Goal: Task Accomplishment & Management: Complete application form

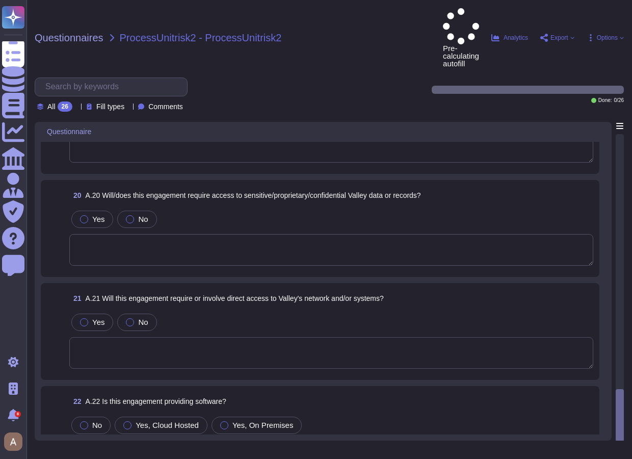
scroll to position [2223, 0]
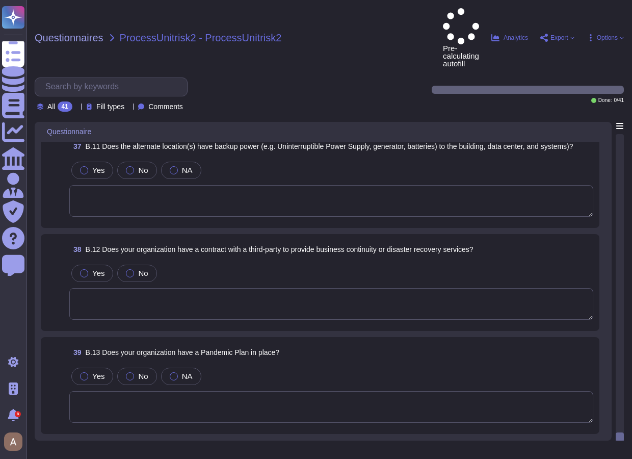
scroll to position [3676, 0]
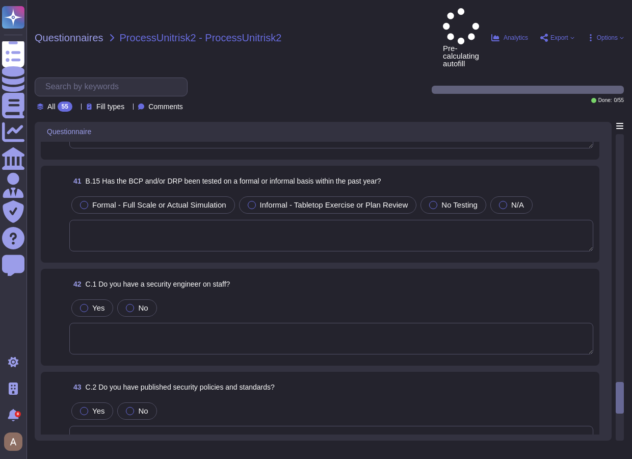
scroll to position [3879, 0]
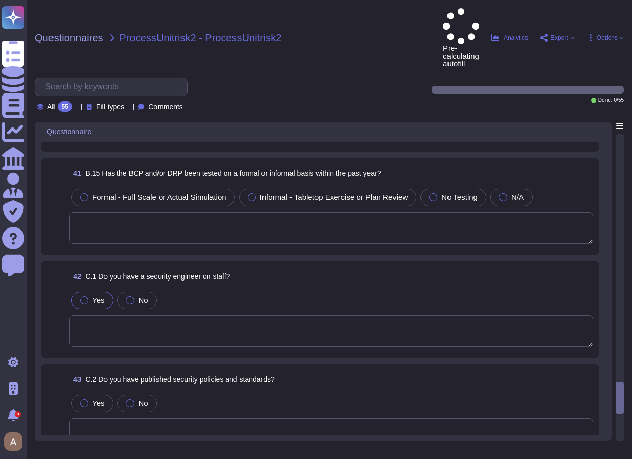
click at [96, 292] on div "Yes" at bounding box center [92, 300] width 42 height 17
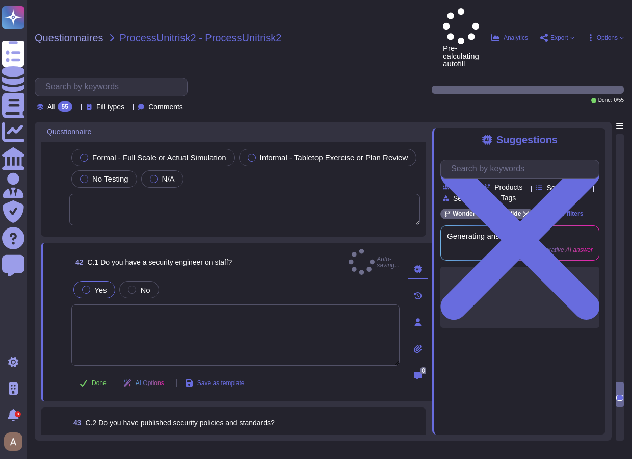
scroll to position [3925, 0]
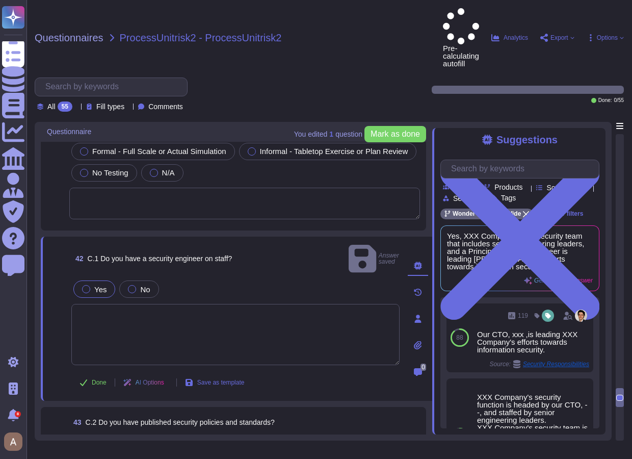
click at [140, 304] on textarea at bounding box center [235, 334] width 328 height 61
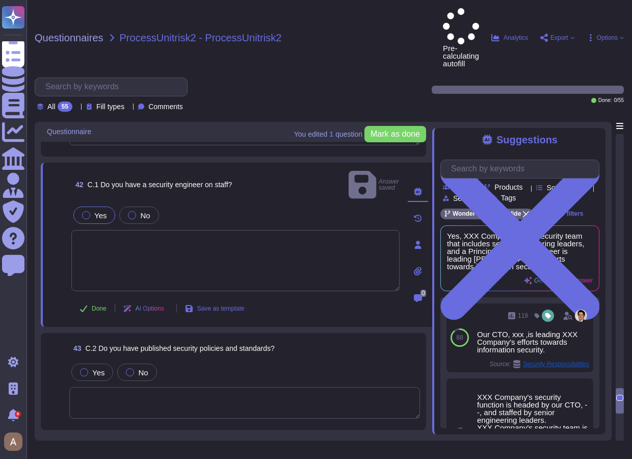
scroll to position [4033, 0]
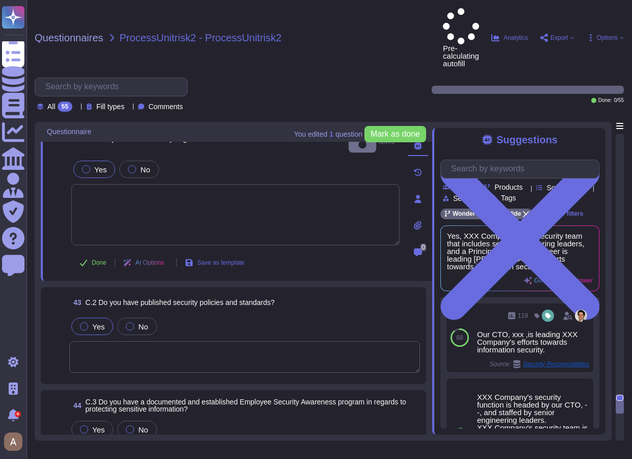
click at [97, 322] on span "Yes" at bounding box center [98, 326] width 12 height 9
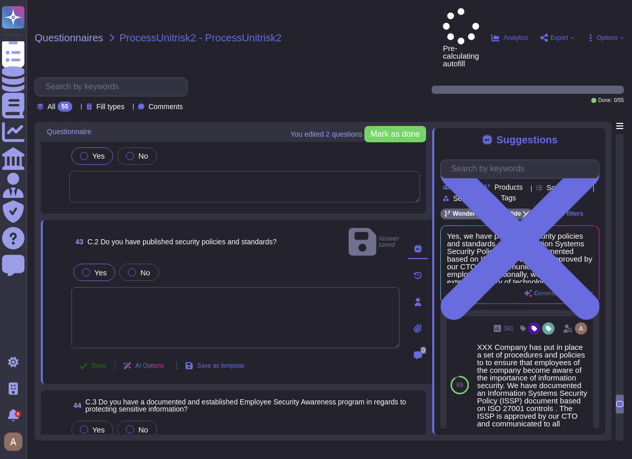
click at [92, 362] on span "Done" at bounding box center [99, 365] width 15 height 6
click at [109, 171] on textarea at bounding box center [244, 187] width 351 height 32
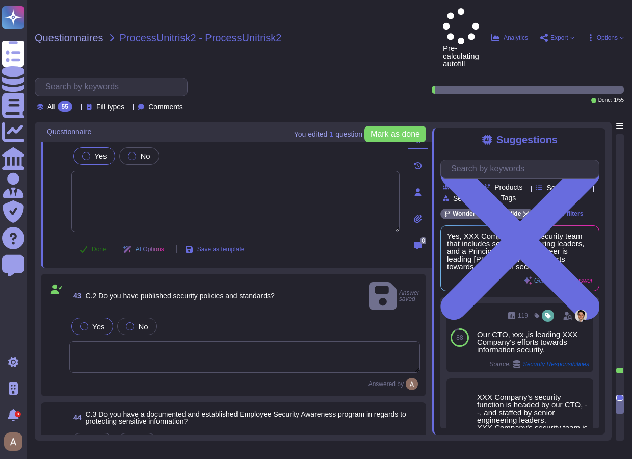
click at [99, 239] on button "Done" at bounding box center [92, 249] width 43 height 20
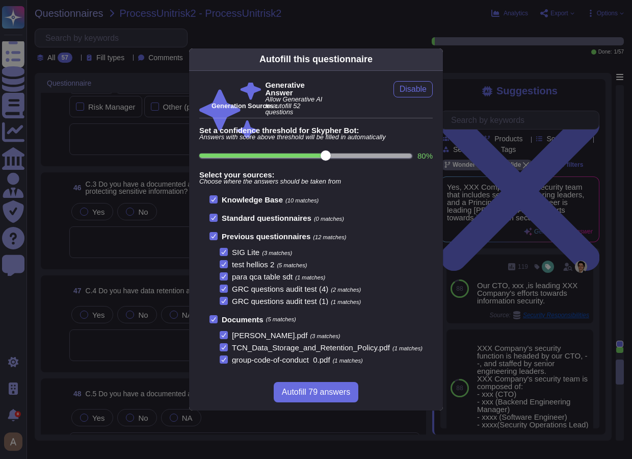
click at [99, 208] on div "Autofill this questionnaire Generative Answer Allow Generative AI to autofill 5…" at bounding box center [316, 229] width 632 height 459
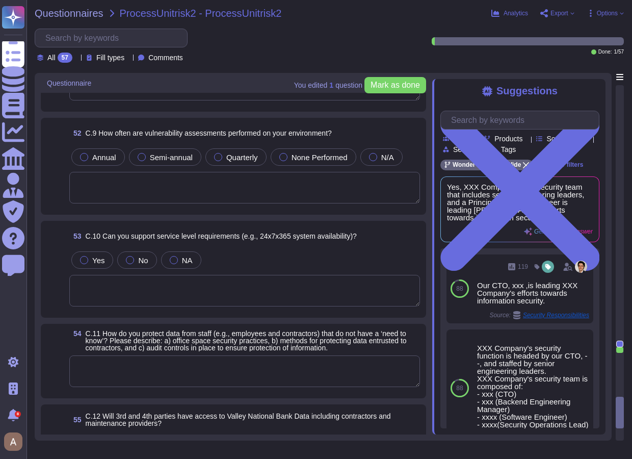
scroll to position [5059, 0]
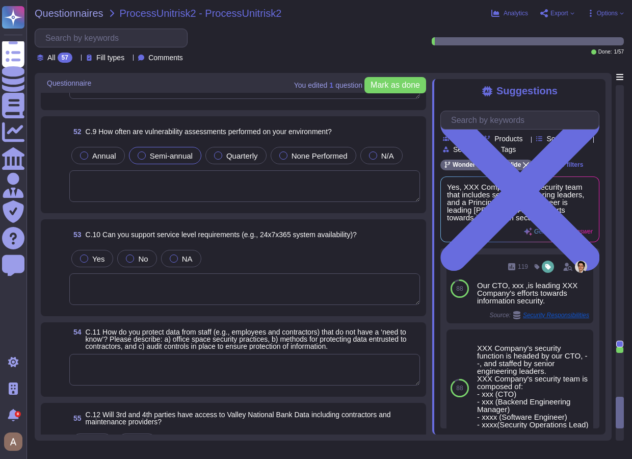
click at [152, 154] on span "Semi-annual" at bounding box center [171, 155] width 43 height 9
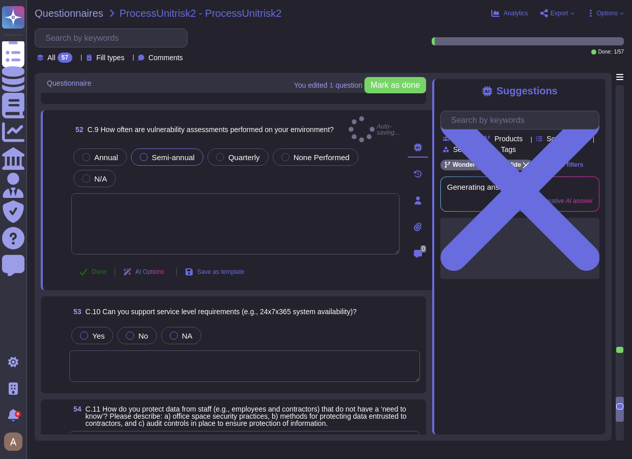
click at [92, 269] on span "Done" at bounding box center [99, 272] width 15 height 6
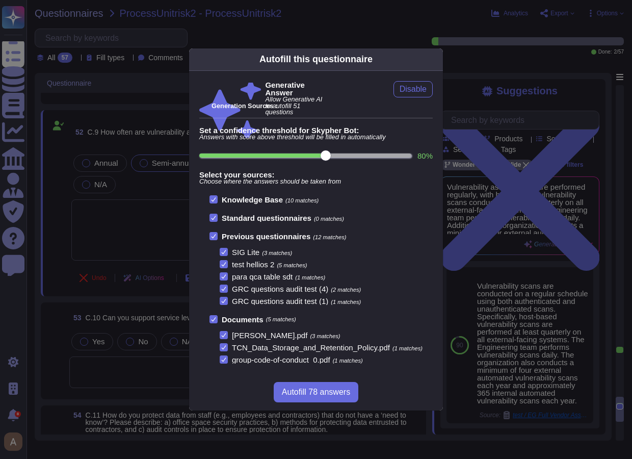
click at [148, 293] on div "Autofill this questionnaire Generative Answer Allow Generative AI to autofill 5…" at bounding box center [316, 229] width 632 height 459
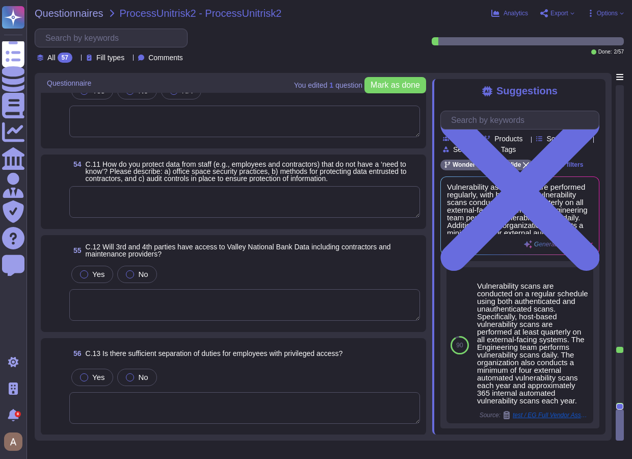
scroll to position [5287, 0]
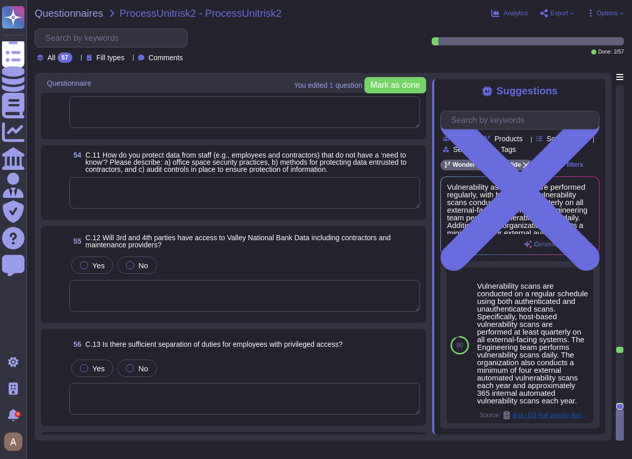
click at [182, 201] on textarea at bounding box center [244, 193] width 351 height 32
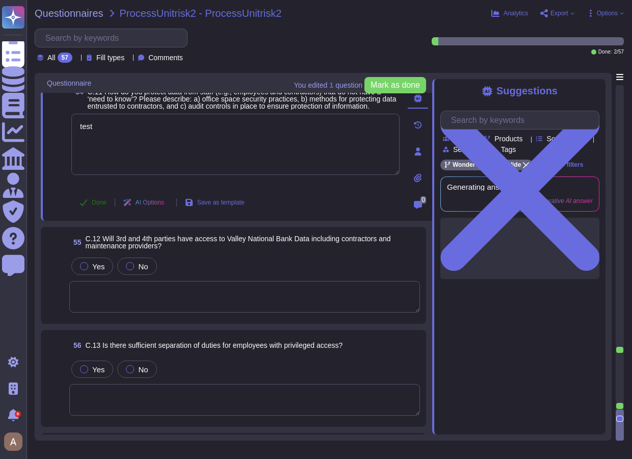
type textarea "test"
click at [91, 201] on button "Done" at bounding box center [92, 202] width 43 height 20
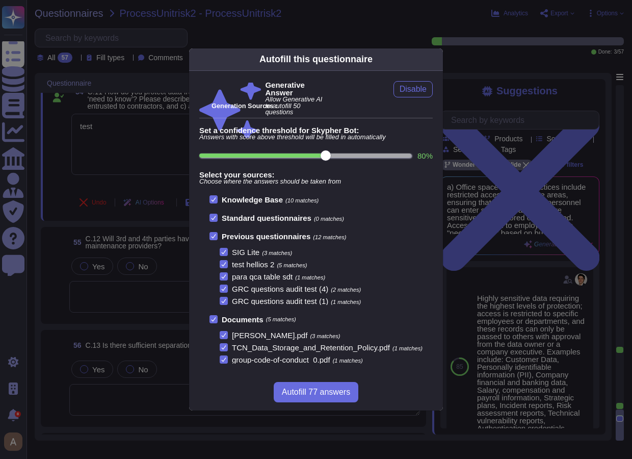
click at [529, 131] on div "Autofill this questionnaire Generative Answer Allow Generative AI to autofill 5…" at bounding box center [316, 229] width 632 height 459
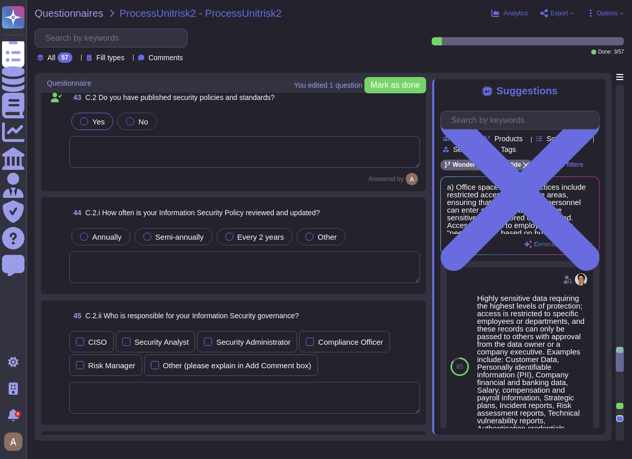
scroll to position [4265, 0]
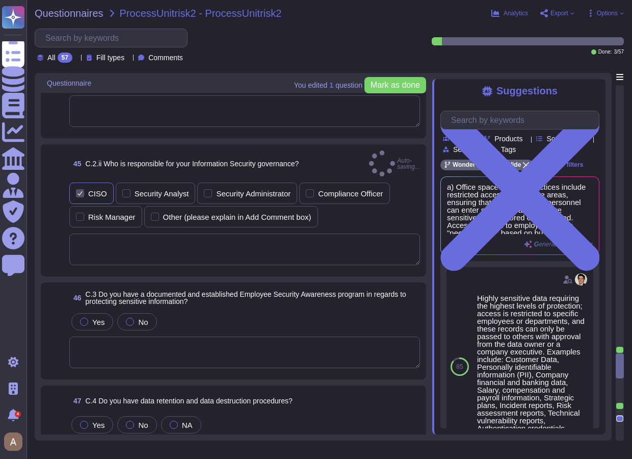
click at [105, 190] on div "CISO" at bounding box center [97, 194] width 19 height 8
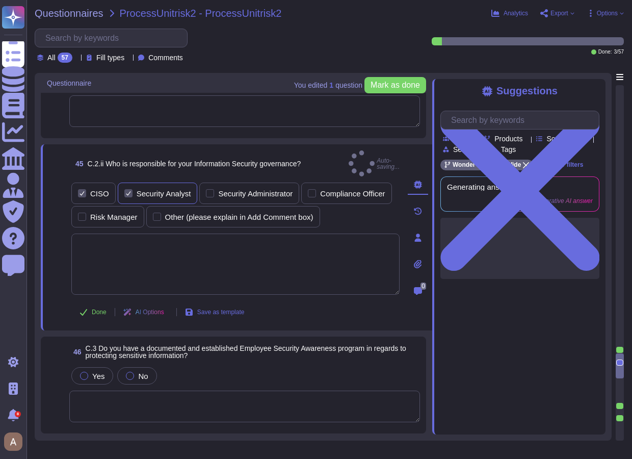
click at [137, 190] on div "Security Analyst" at bounding box center [164, 194] width 55 height 8
click at [97, 309] on span "Done" at bounding box center [99, 312] width 15 height 6
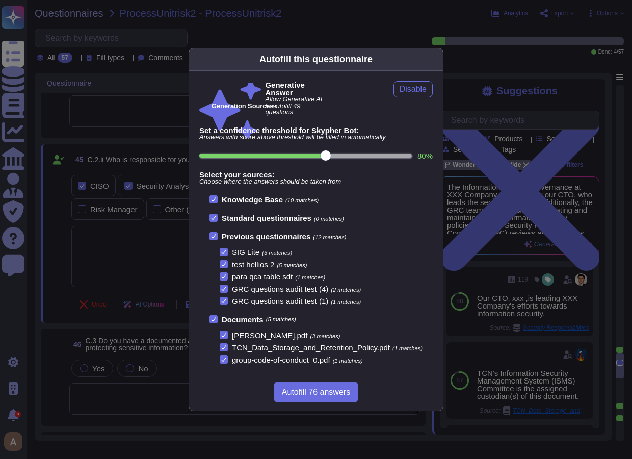
click at [501, 165] on div "Autofill this questionnaire Generative Answer Allow Generative AI to autofill 4…" at bounding box center [316, 229] width 632 height 459
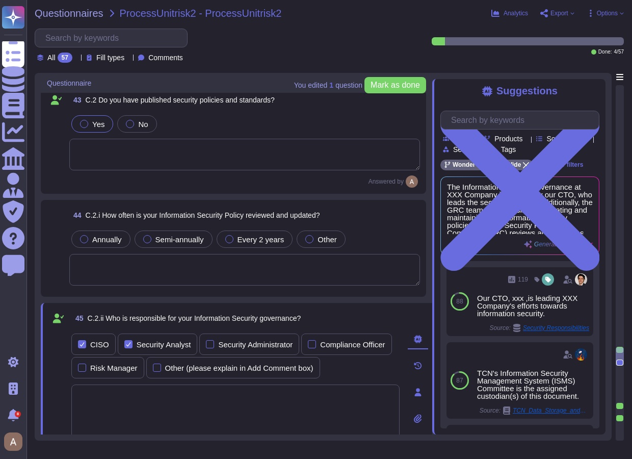
scroll to position [4107, 0]
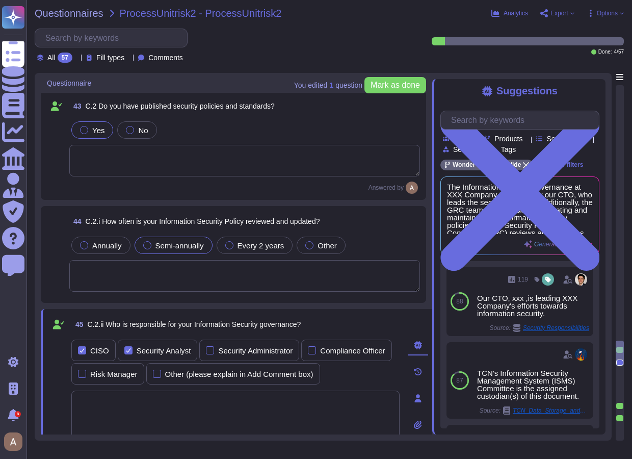
click at [167, 245] on span "Semi-annually" at bounding box center [179, 245] width 48 height 9
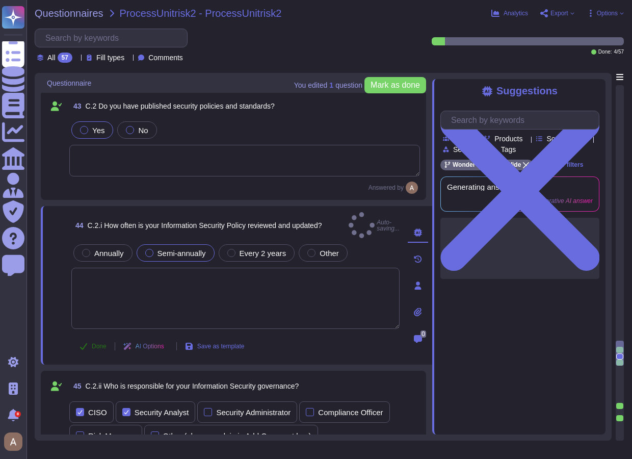
click at [96, 343] on span "Done" at bounding box center [99, 346] width 15 height 6
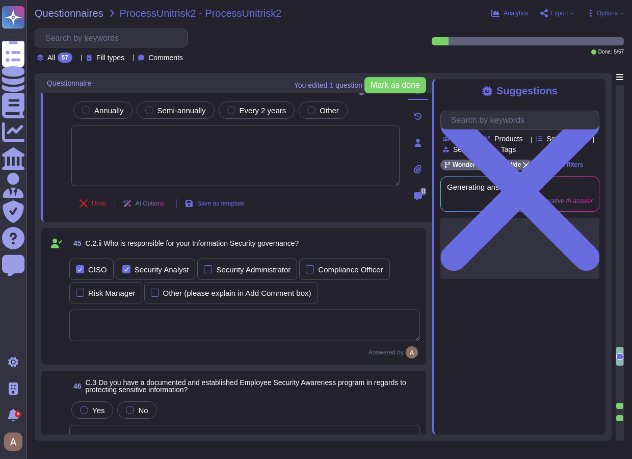
scroll to position [4286, 0]
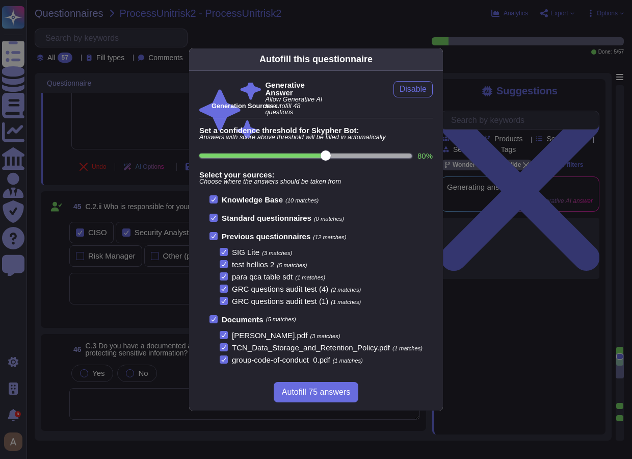
click at [60, 277] on div "Autofill this questionnaire Generative Answer Allow Generative AI to autofill 4…" at bounding box center [316, 229] width 632 height 459
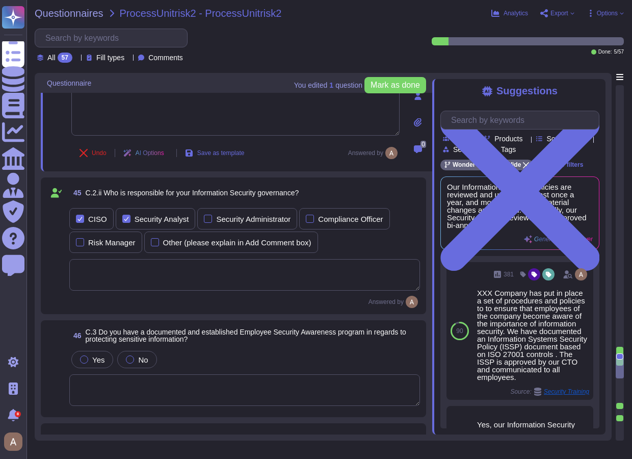
click at [327, 193] on div "45 C.2.ii Who is responsible for your Information Security governance?" at bounding box center [244, 193] width 351 height 18
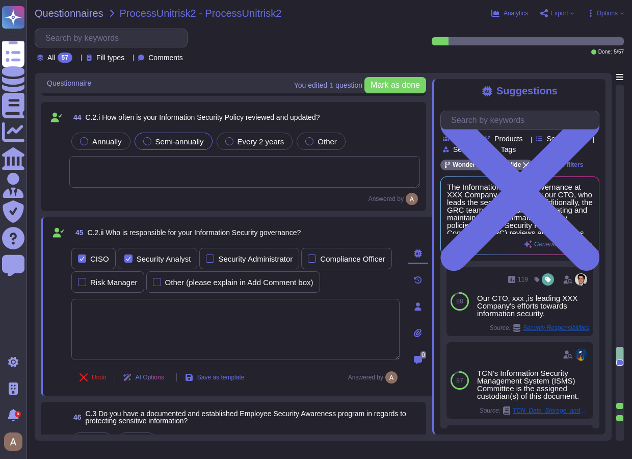
scroll to position [4230, 0]
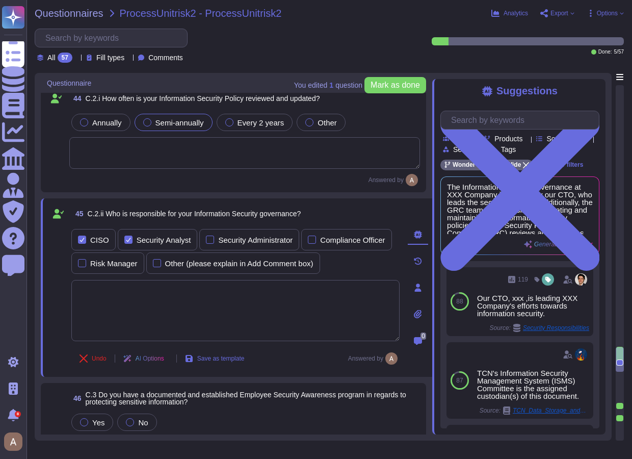
click at [56, 267] on span at bounding box center [58, 284] width 18 height 115
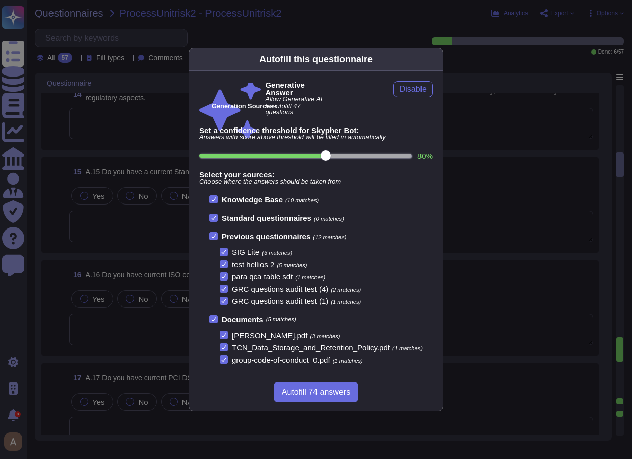
scroll to position [1626, 0]
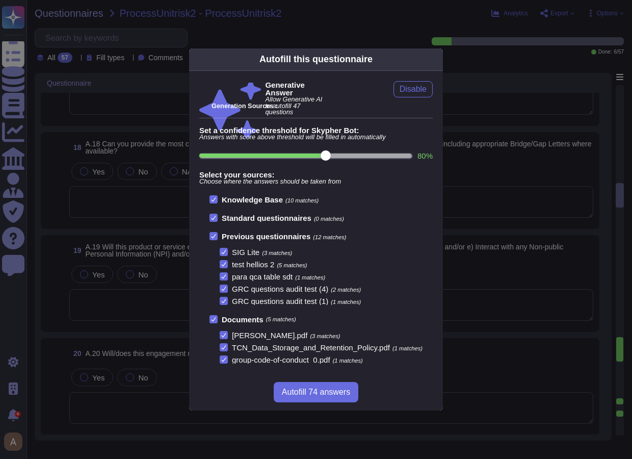
click at [179, 225] on div "Autofill this questionnaire Generative Answer Allow Generative AI to autofill 4…" at bounding box center [316, 229] width 632 height 459
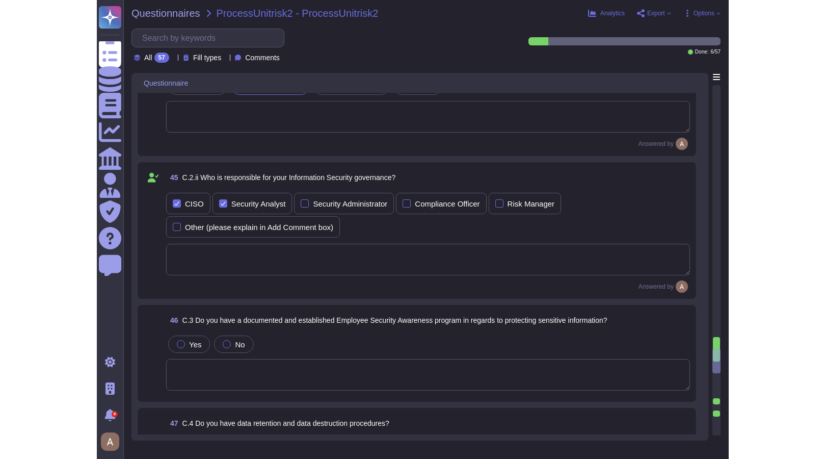
scroll to position [4241, 0]
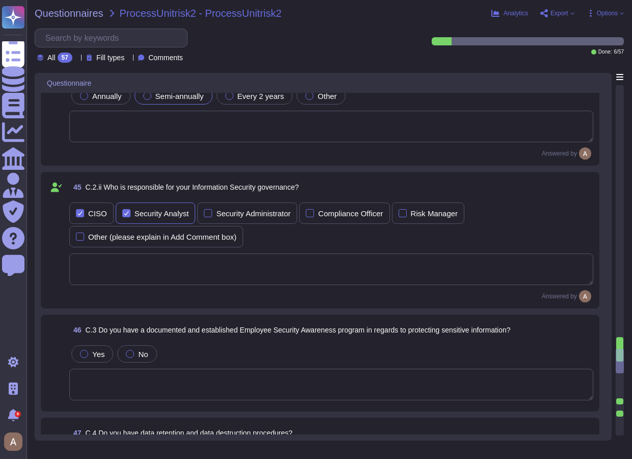
drag, startPoint x: 60, startPoint y: 211, endPoint x: 184, endPoint y: 214, distance: 124.4
click at [184, 214] on div "45 C.2.ii Who is responsible for your Information Security governance? CISO Sec…" at bounding box center [320, 240] width 546 height 124
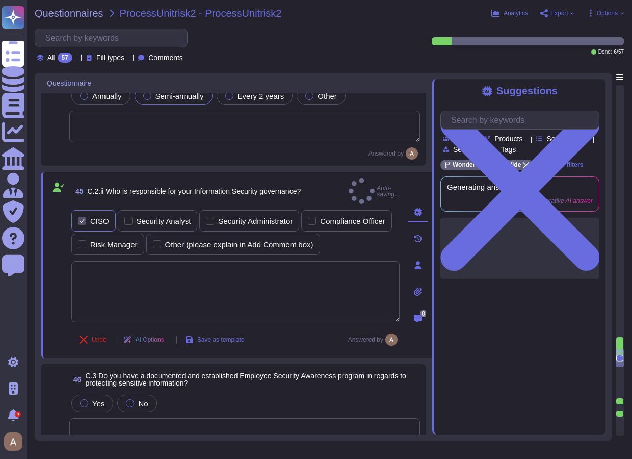
drag, startPoint x: 193, startPoint y: 214, endPoint x: 106, endPoint y: 208, distance: 87.8
click at [102, 210] on div "CISO Security Analyst Security Administrator Compliance Officer Risk Manager Ot…" at bounding box center [235, 232] width 328 height 45
click at [137, 217] on div "Security Analyst" at bounding box center [164, 221] width 55 height 8
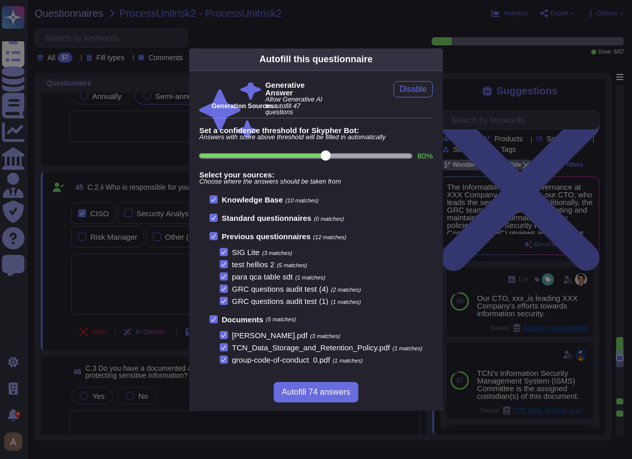
click at [498, 133] on div "Autofill this questionnaire Generative Answer Allow Generative AI to autofill 4…" at bounding box center [316, 229] width 632 height 459
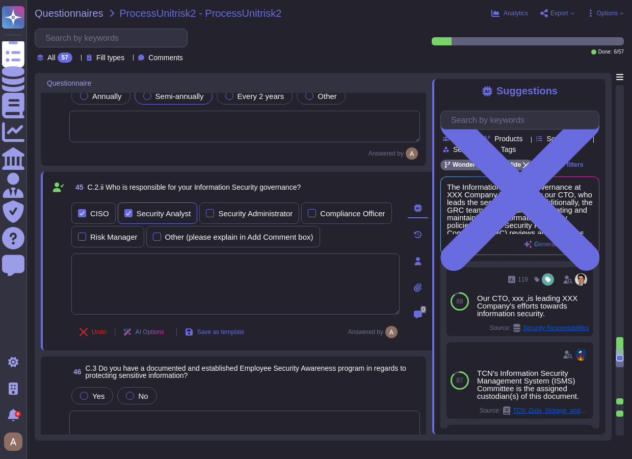
click at [159, 214] on div "Security Analyst" at bounding box center [164, 214] width 55 height 8
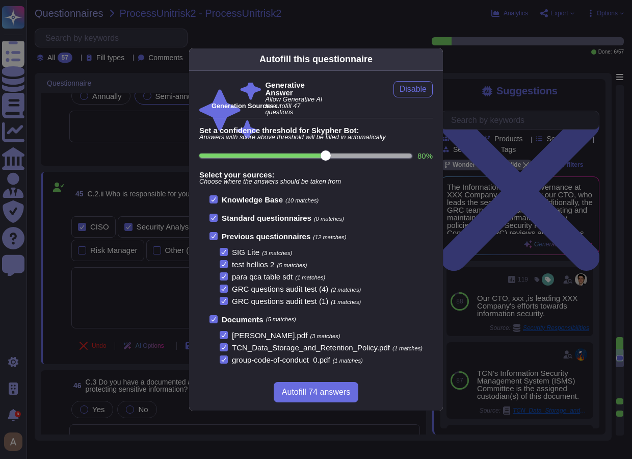
click at [388, 35] on div "Autofill this questionnaire Generative Answer Allow Generative AI to autofill 4…" at bounding box center [316, 229] width 632 height 459
